Goal: Navigation & Orientation: Find specific page/section

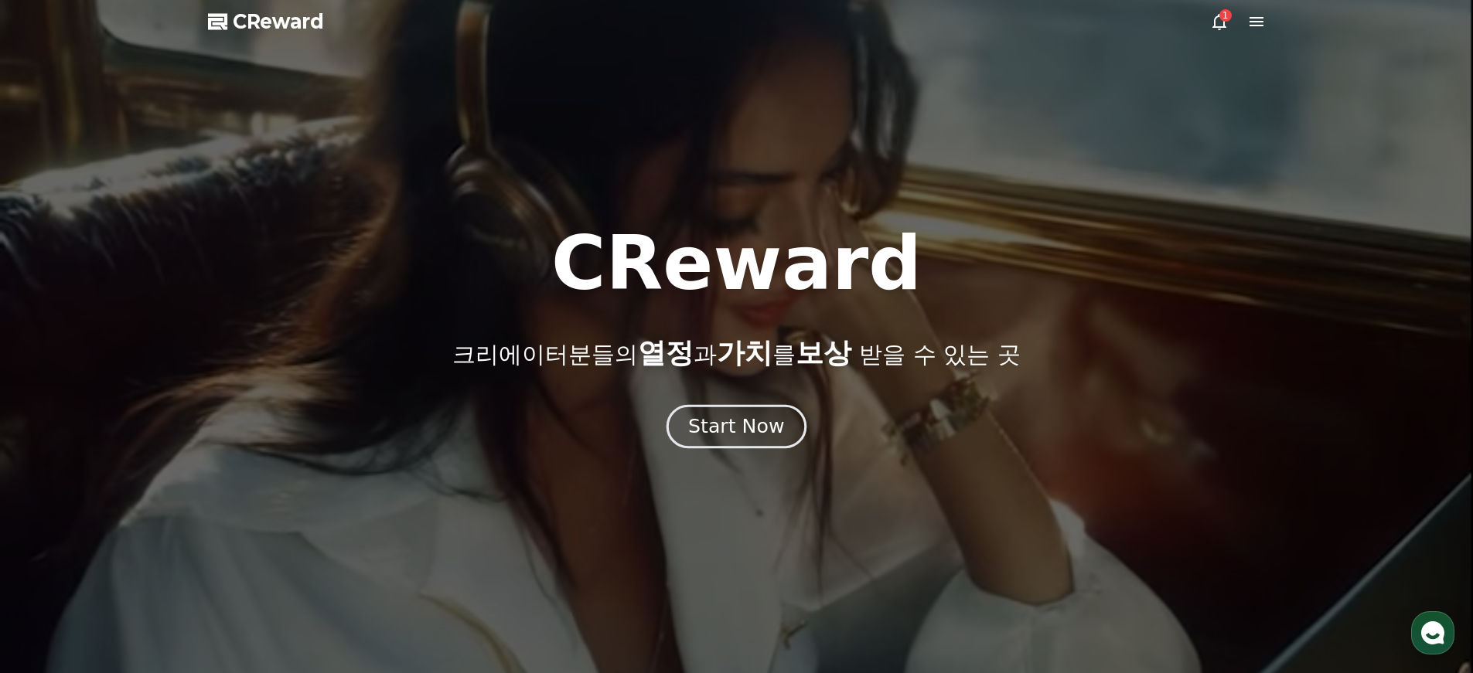
click at [751, 427] on div "Start Now" at bounding box center [736, 427] width 96 height 26
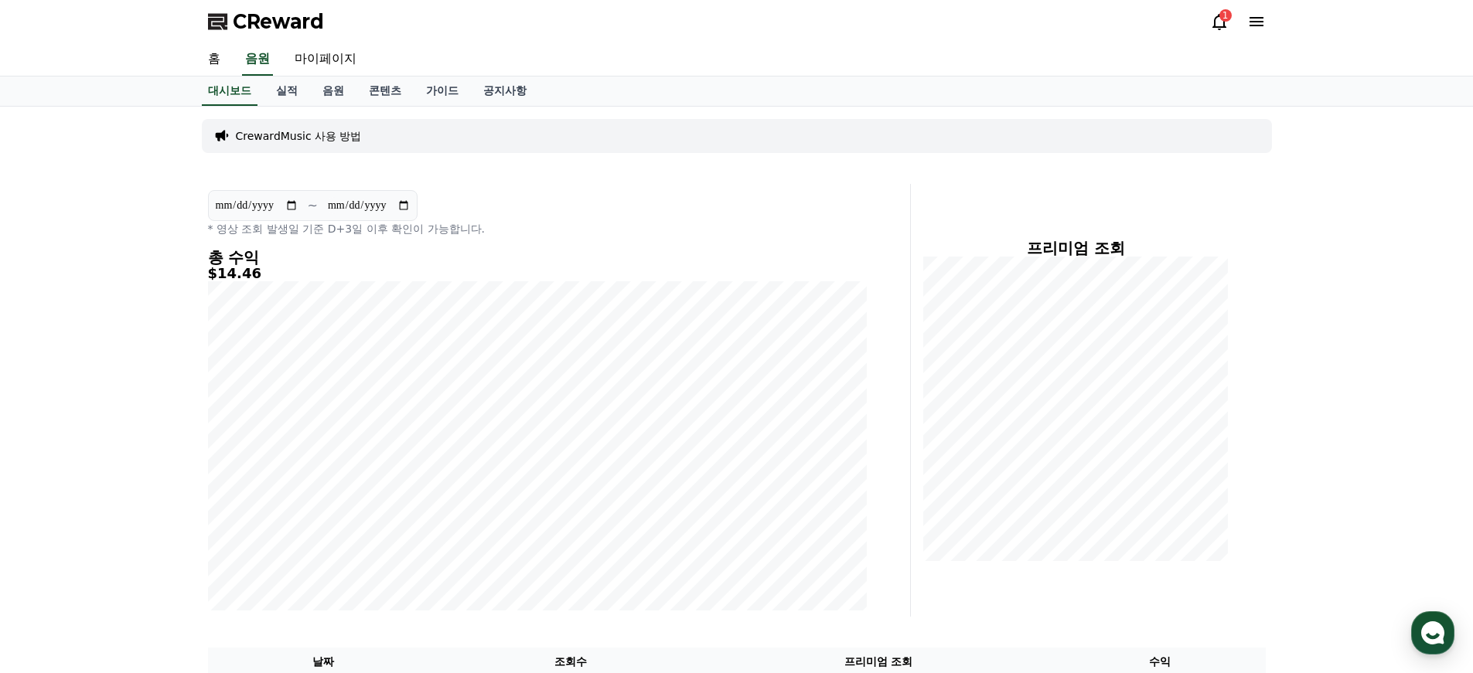
click at [1225, 18] on div "1" at bounding box center [1225, 15] width 12 height 12
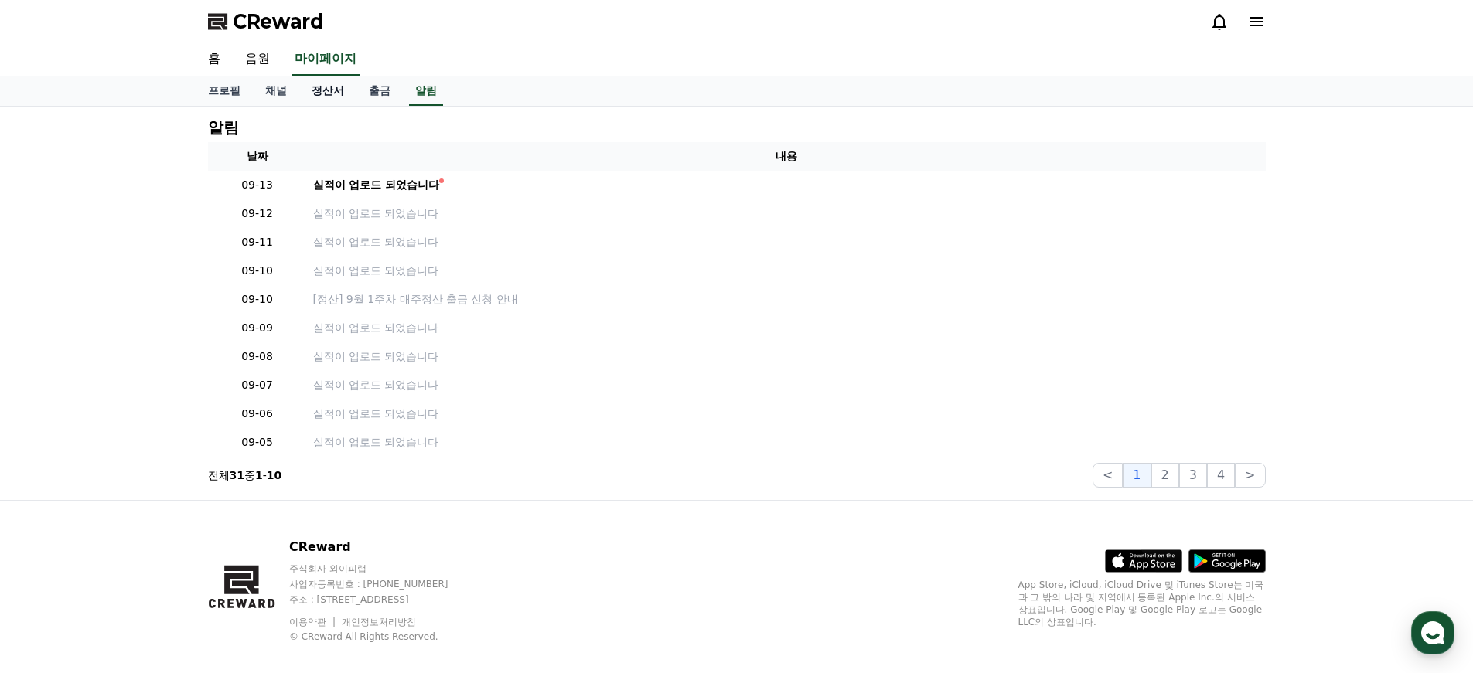
click at [318, 89] on link "정산서" at bounding box center [327, 91] width 57 height 29
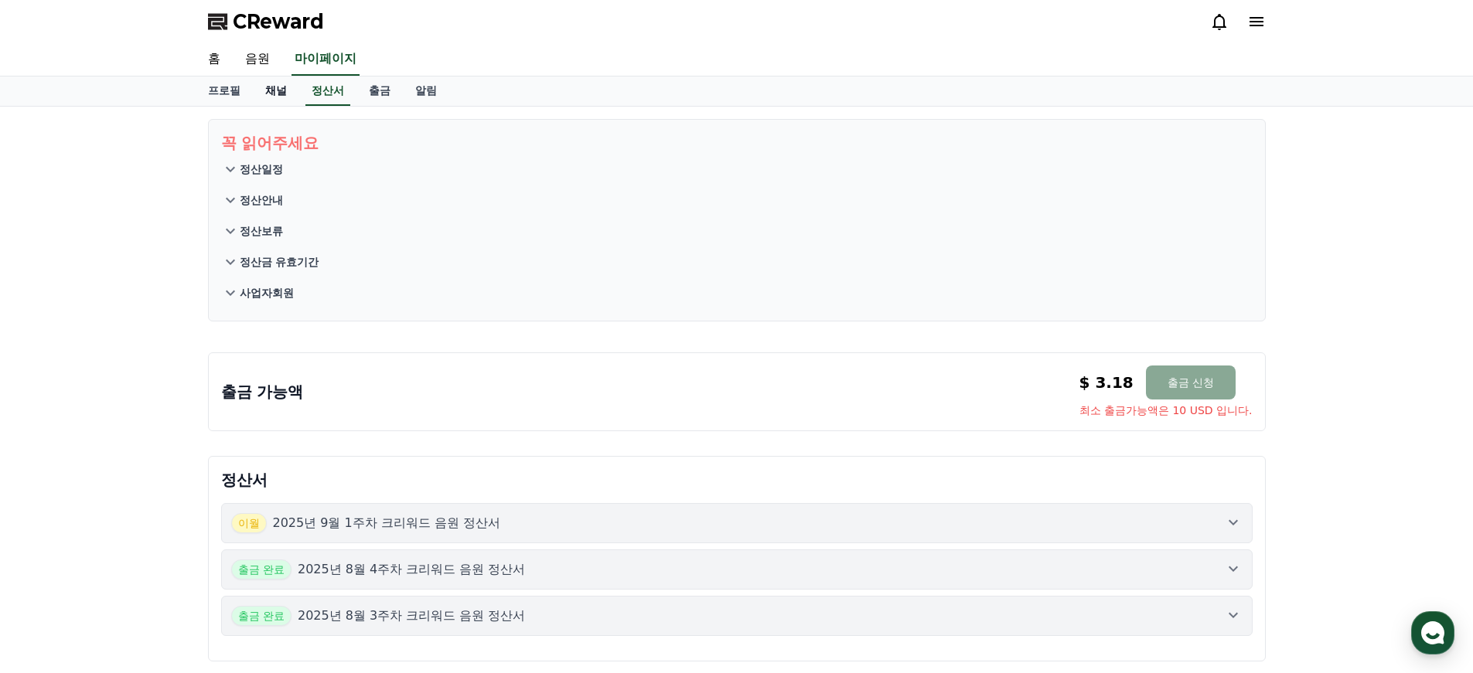
click at [287, 90] on link "채널" at bounding box center [276, 91] width 46 height 29
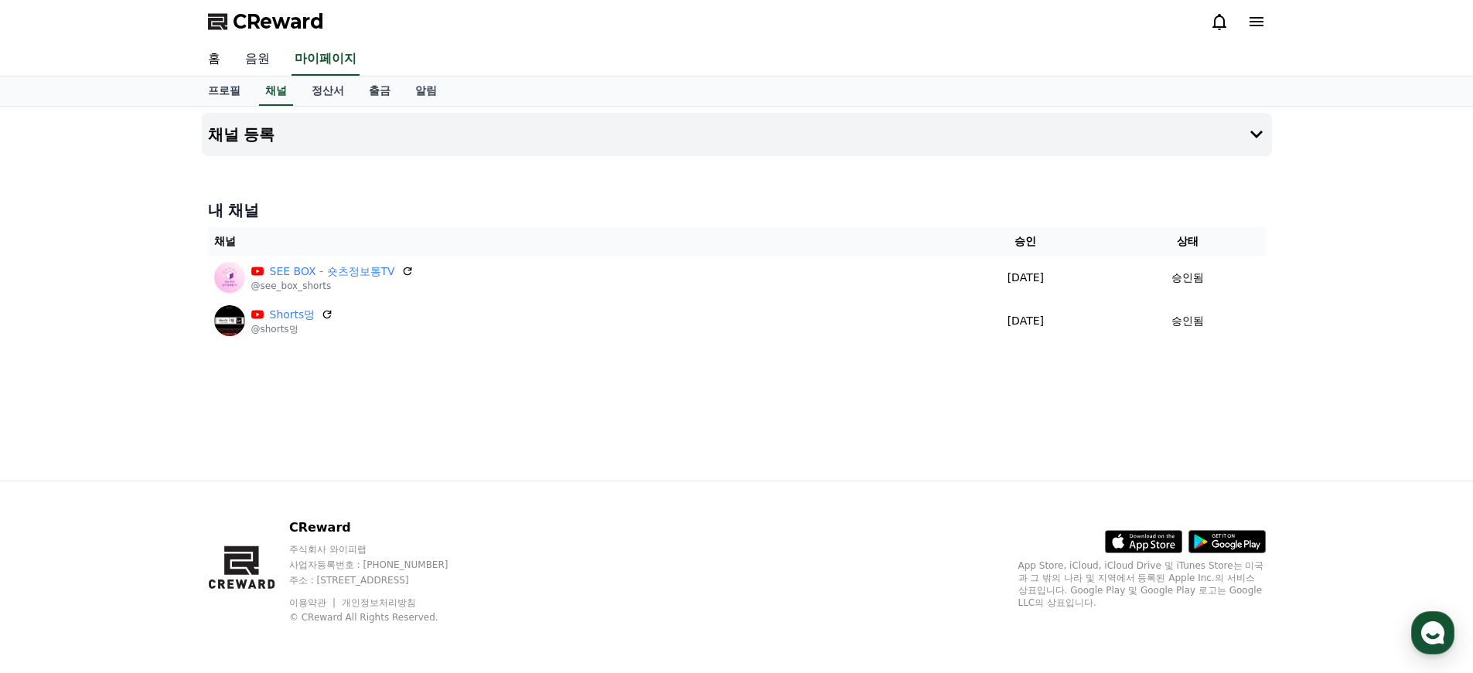
click at [267, 56] on link "음원" at bounding box center [257, 59] width 49 height 32
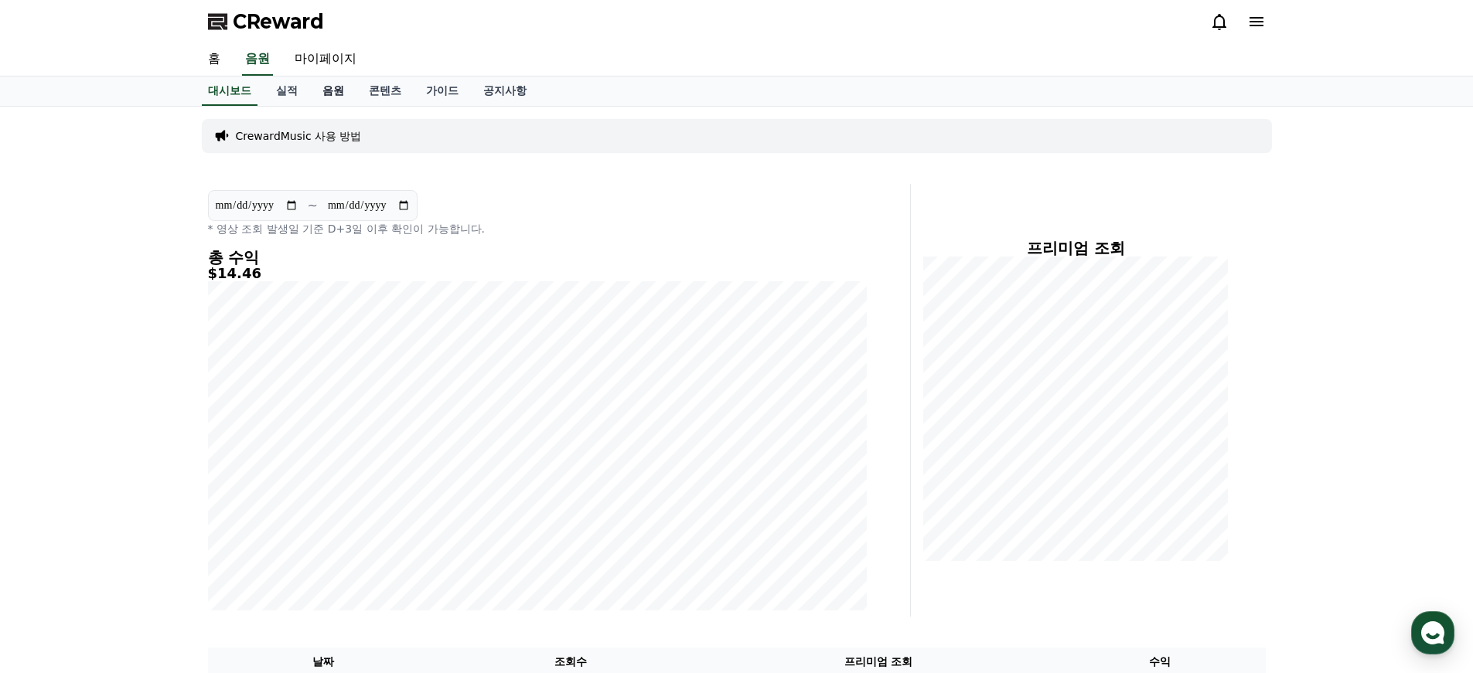
click at [310, 87] on link "음원" at bounding box center [333, 91] width 46 height 29
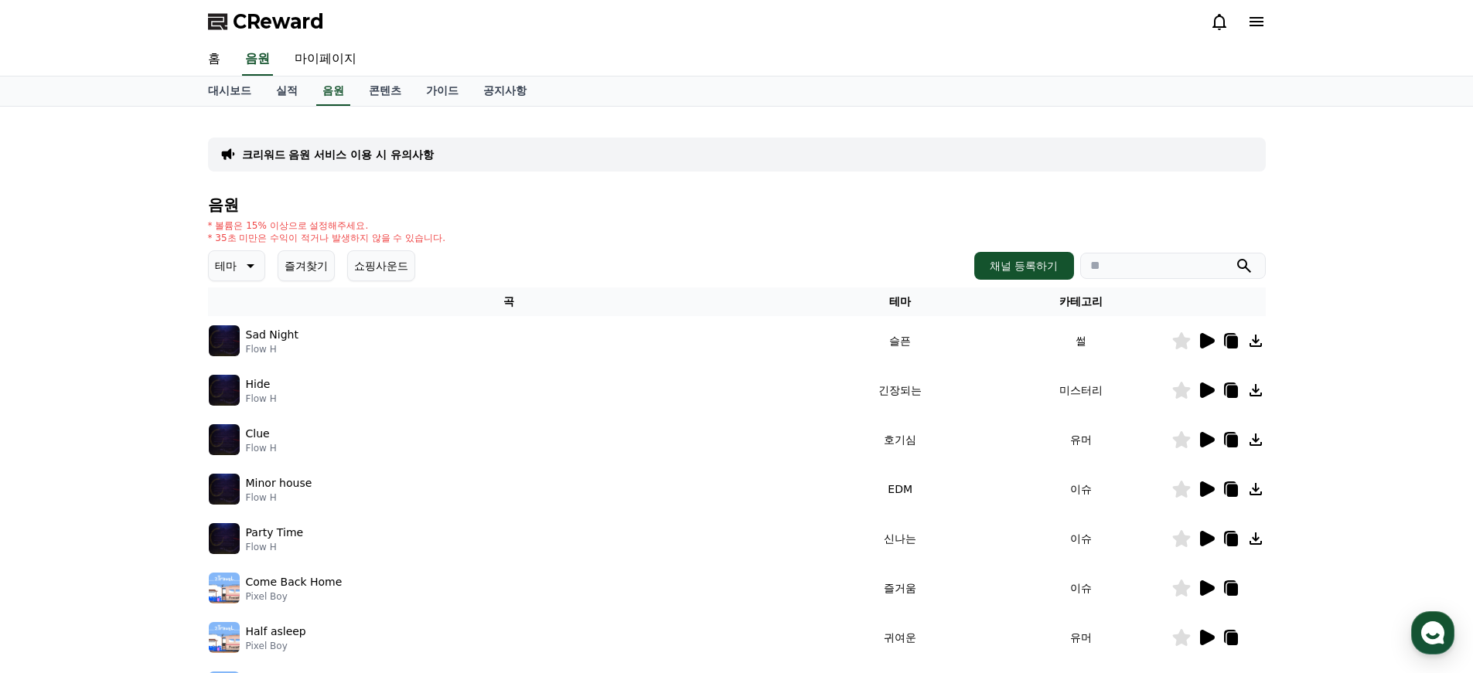
click at [240, 269] on icon at bounding box center [249, 266] width 19 height 19
click at [244, 387] on button "긴장되는" at bounding box center [238, 393] width 56 height 34
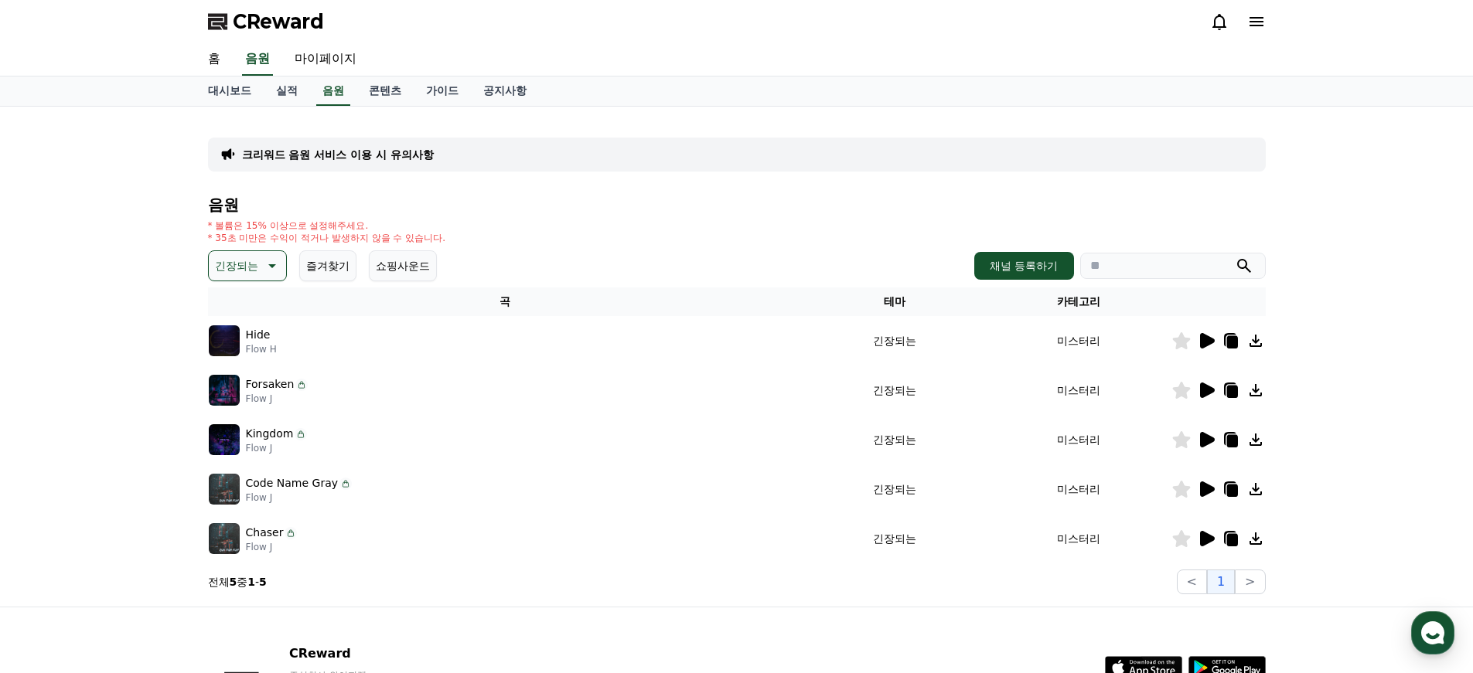
click at [1202, 484] on icon at bounding box center [1207, 489] width 15 height 15
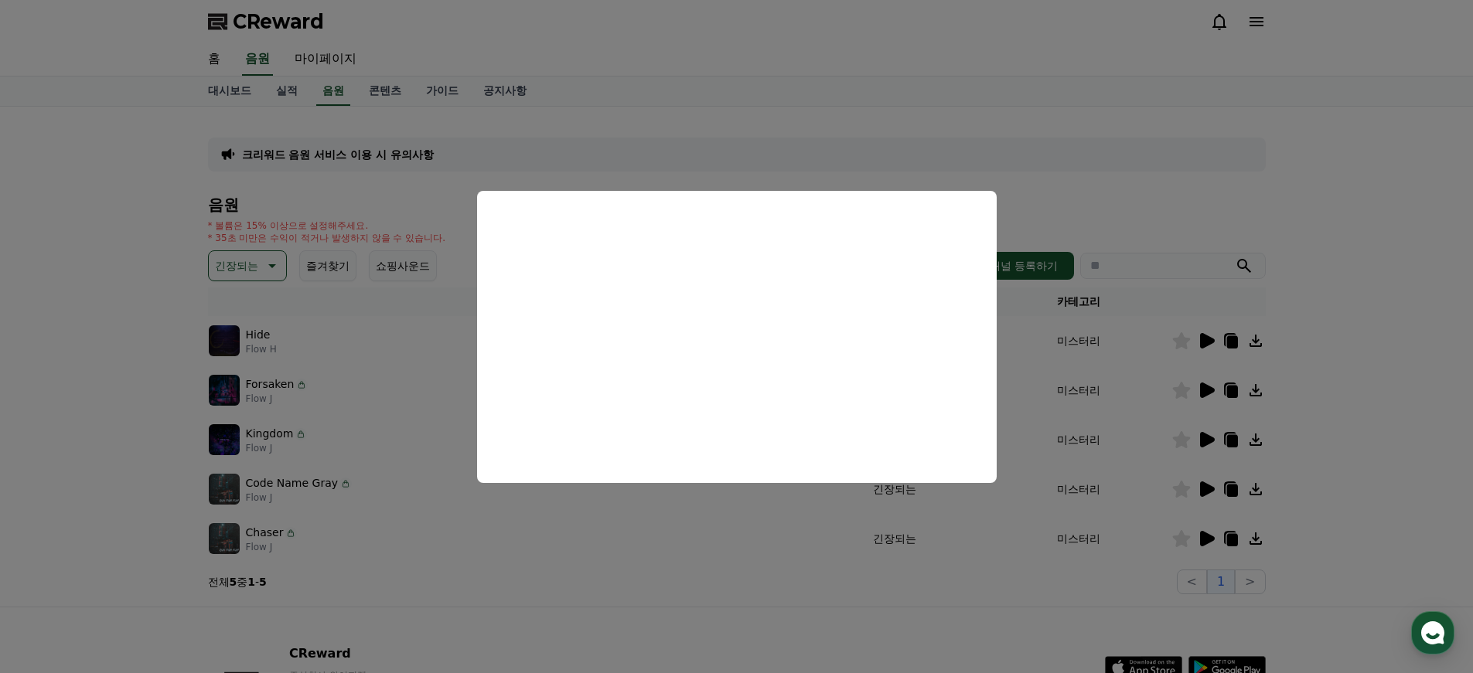
click at [1160, 160] on button "close modal" at bounding box center [736, 336] width 1473 height 673
